Goal: Entertainment & Leisure: Consume media (video, audio)

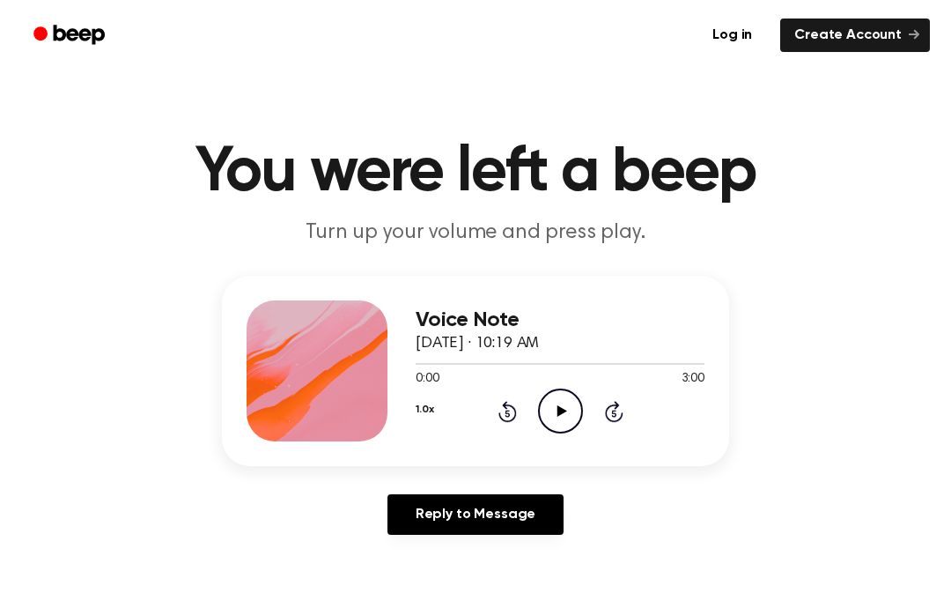
click at [568, 403] on icon "Play Audio" at bounding box center [560, 410] width 45 height 45
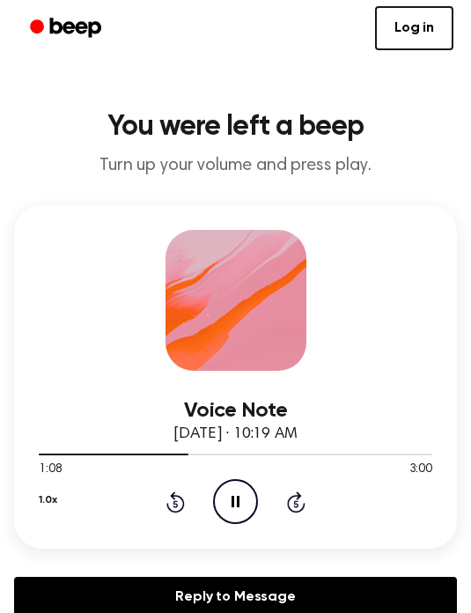
click at [241, 501] on icon "Pause Audio" at bounding box center [235, 501] width 45 height 45
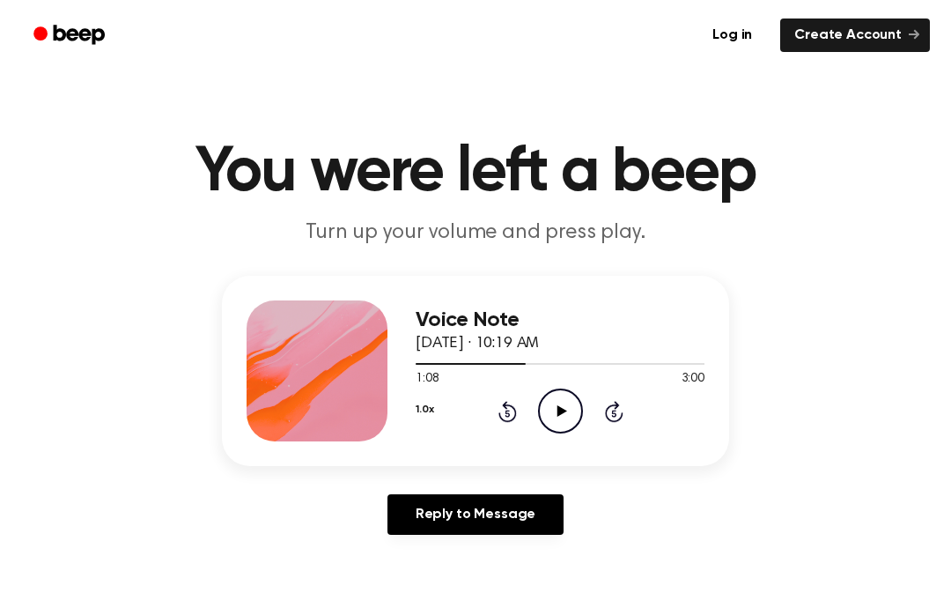
click at [577, 413] on icon "Play Audio" at bounding box center [560, 410] width 45 height 45
click at [564, 419] on icon "Pause Audio" at bounding box center [560, 410] width 45 height 45
click at [566, 399] on icon "Play Audio" at bounding box center [560, 410] width 45 height 45
click at [561, 411] on icon "Pause Audio" at bounding box center [560, 410] width 45 height 45
click at [565, 415] on icon "Play Audio" at bounding box center [560, 410] width 45 height 45
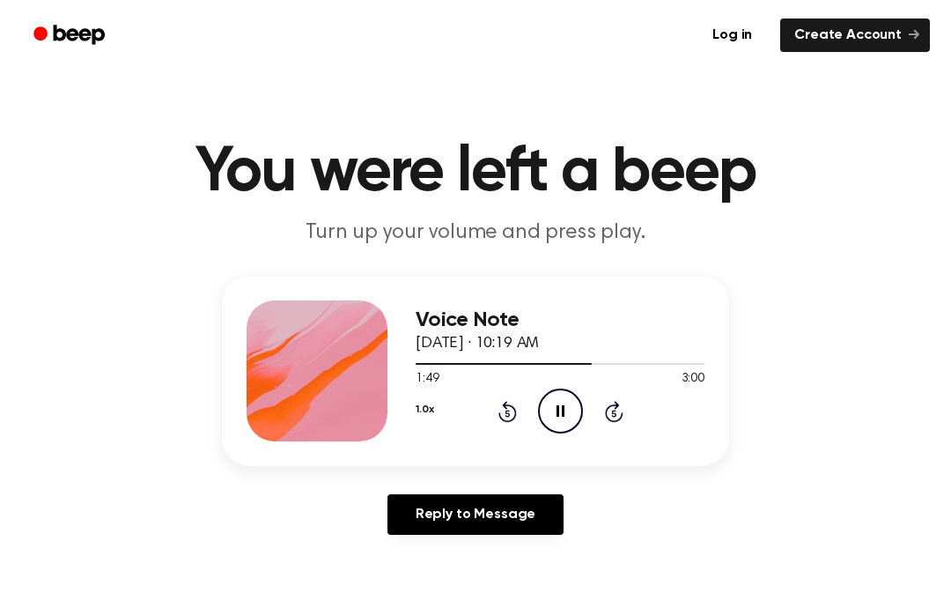
click at [572, 404] on icon "Pause Audio" at bounding box center [560, 410] width 45 height 45
click at [500, 421] on icon "Rewind 5 seconds" at bounding box center [507, 411] width 19 height 23
click at [560, 411] on icon at bounding box center [562, 410] width 10 height 11
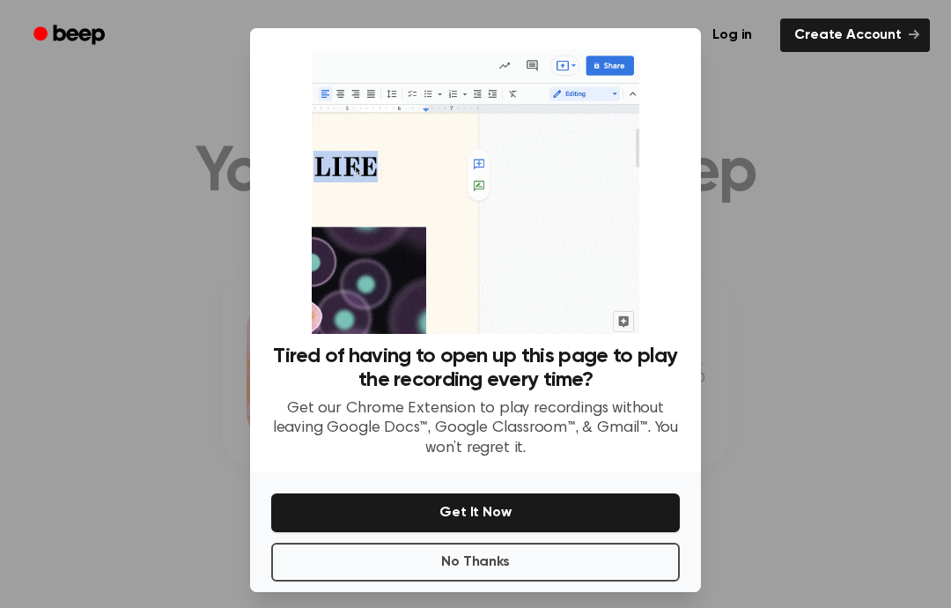
click at [804, 312] on div at bounding box center [475, 304] width 951 height 608
click at [609, 581] on button "No Thanks" at bounding box center [475, 562] width 409 height 39
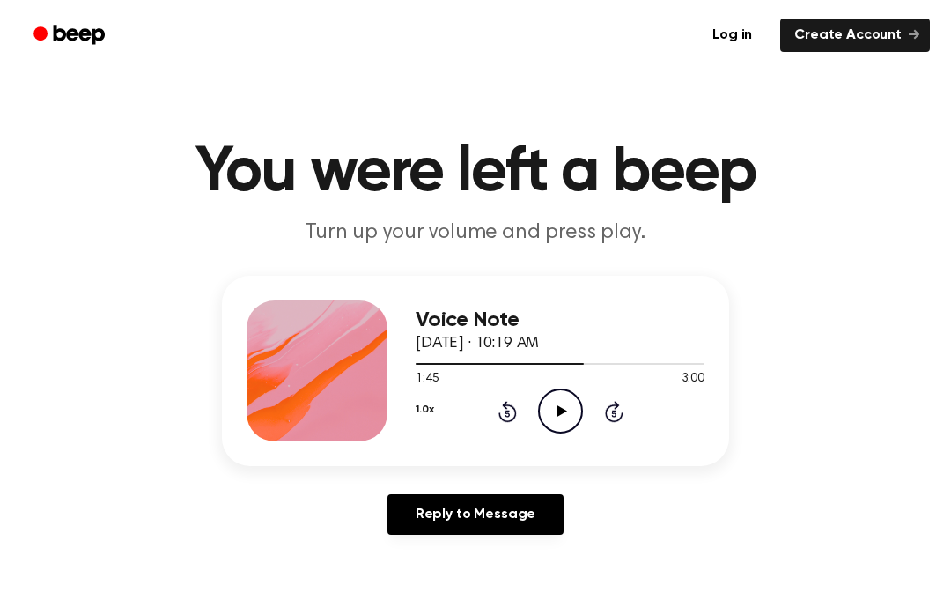
click at [520, 404] on div "1.0x Rewind 5 seconds Play Audio Skip 5 seconds" at bounding box center [560, 410] width 289 height 45
click at [513, 411] on icon "Rewind 5 seconds" at bounding box center [507, 411] width 19 height 23
click at [573, 403] on icon "Play Audio" at bounding box center [560, 410] width 45 height 45
click at [513, 406] on icon at bounding box center [508, 411] width 18 height 21
click at [514, 413] on icon "Rewind 5 seconds" at bounding box center [507, 411] width 19 height 23
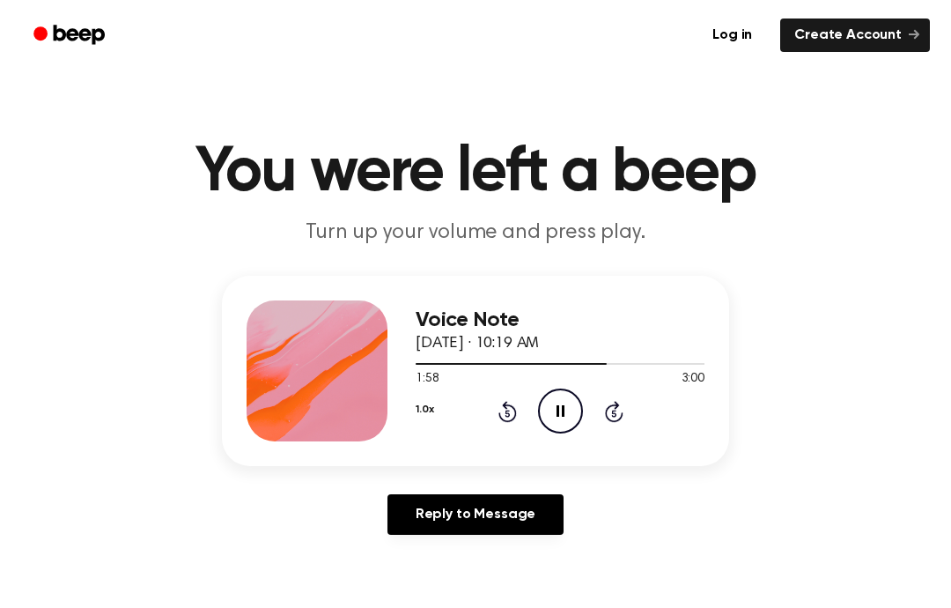
click at [564, 411] on icon at bounding box center [561, 410] width 8 height 11
click at [573, 407] on icon "Play Audio" at bounding box center [560, 410] width 45 height 45
click at [573, 409] on icon "Pause Audio" at bounding box center [560, 410] width 45 height 45
click at [566, 425] on icon "Play Audio" at bounding box center [560, 410] width 45 height 45
click at [559, 411] on icon at bounding box center [561, 410] width 8 height 11
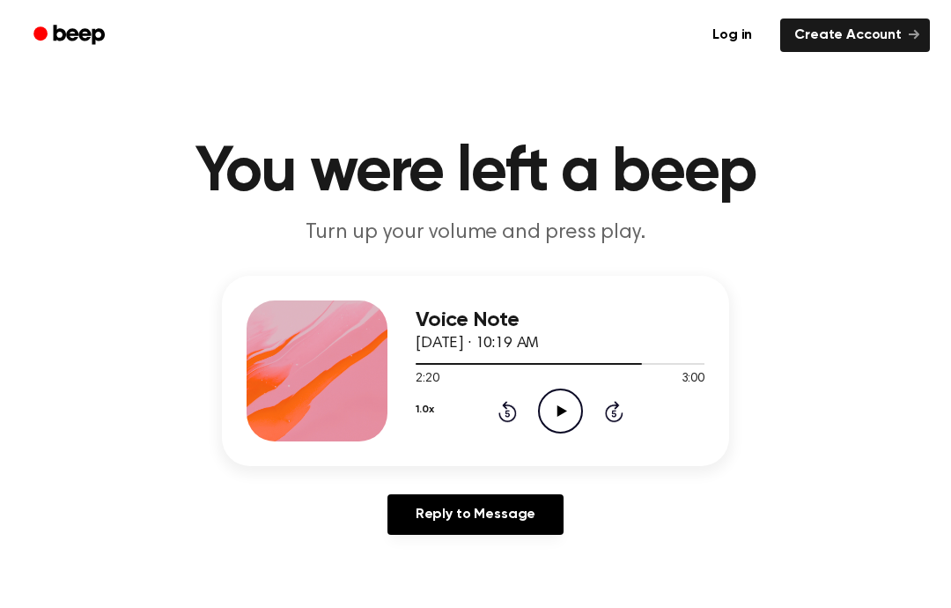
click at [560, 411] on icon at bounding box center [562, 410] width 10 height 11
click at [503, 406] on icon at bounding box center [508, 411] width 18 height 21
click at [508, 409] on icon "Rewind 5 seconds" at bounding box center [507, 411] width 19 height 23
click at [564, 407] on icon at bounding box center [561, 410] width 8 height 11
click at [556, 411] on icon "Play Audio" at bounding box center [560, 410] width 45 height 45
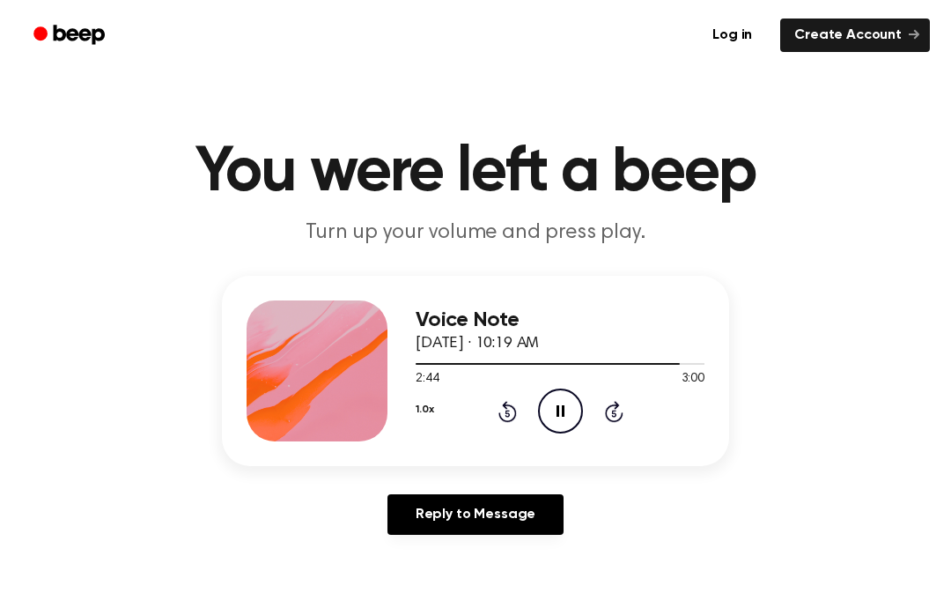
click at [566, 421] on icon "Pause Audio" at bounding box center [560, 410] width 45 height 45
click at [574, 416] on icon "Play Audio" at bounding box center [560, 410] width 45 height 45
click at [562, 416] on icon at bounding box center [561, 410] width 8 height 11
